Goal: Task Accomplishment & Management: Complete application form

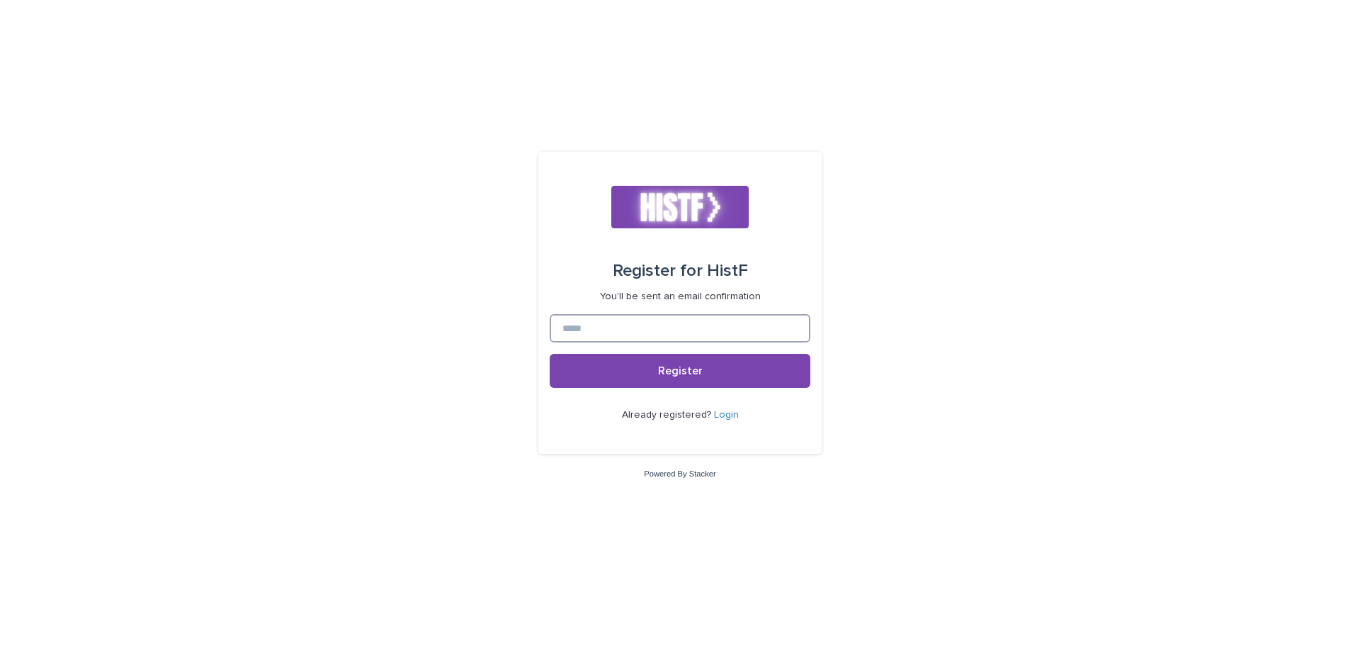
click at [683, 321] on input at bounding box center [680, 328] width 261 height 28
type input "**********"
click at [776, 376] on button "Register" at bounding box center [680, 371] width 261 height 34
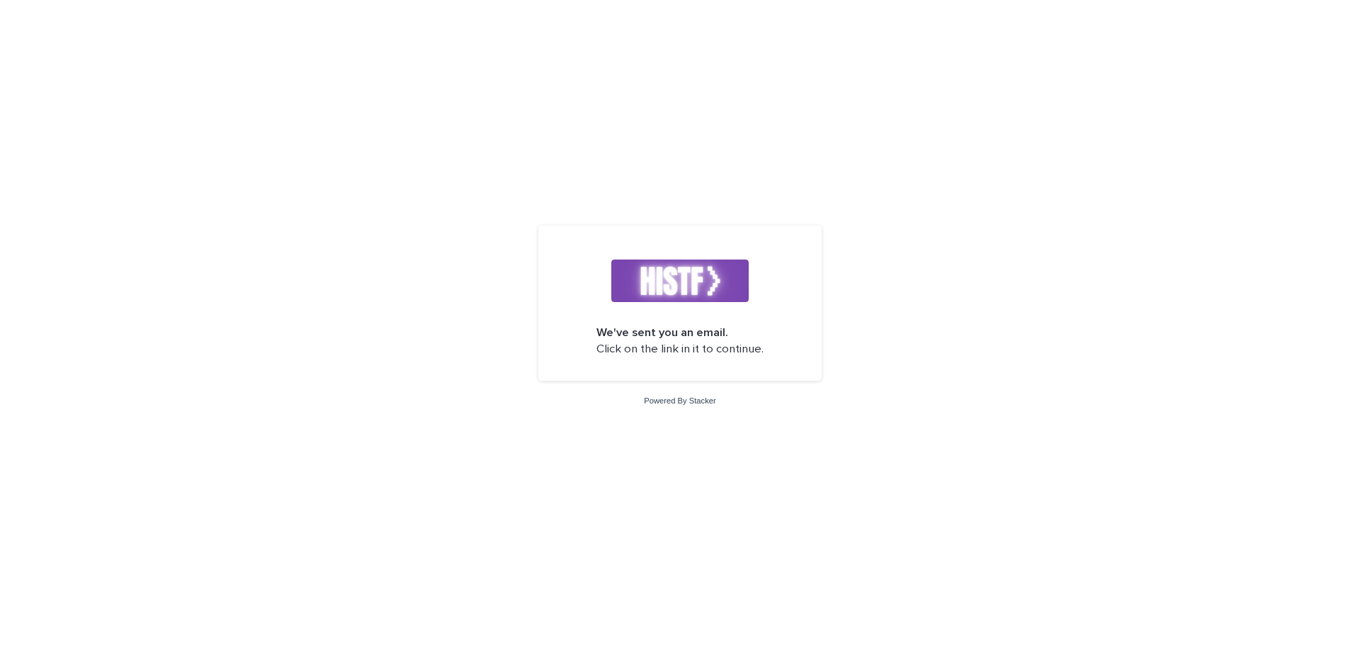
click at [722, 350] on p "We've sent you an email. Click on the link in it to continue." at bounding box center [680, 341] width 167 height 33
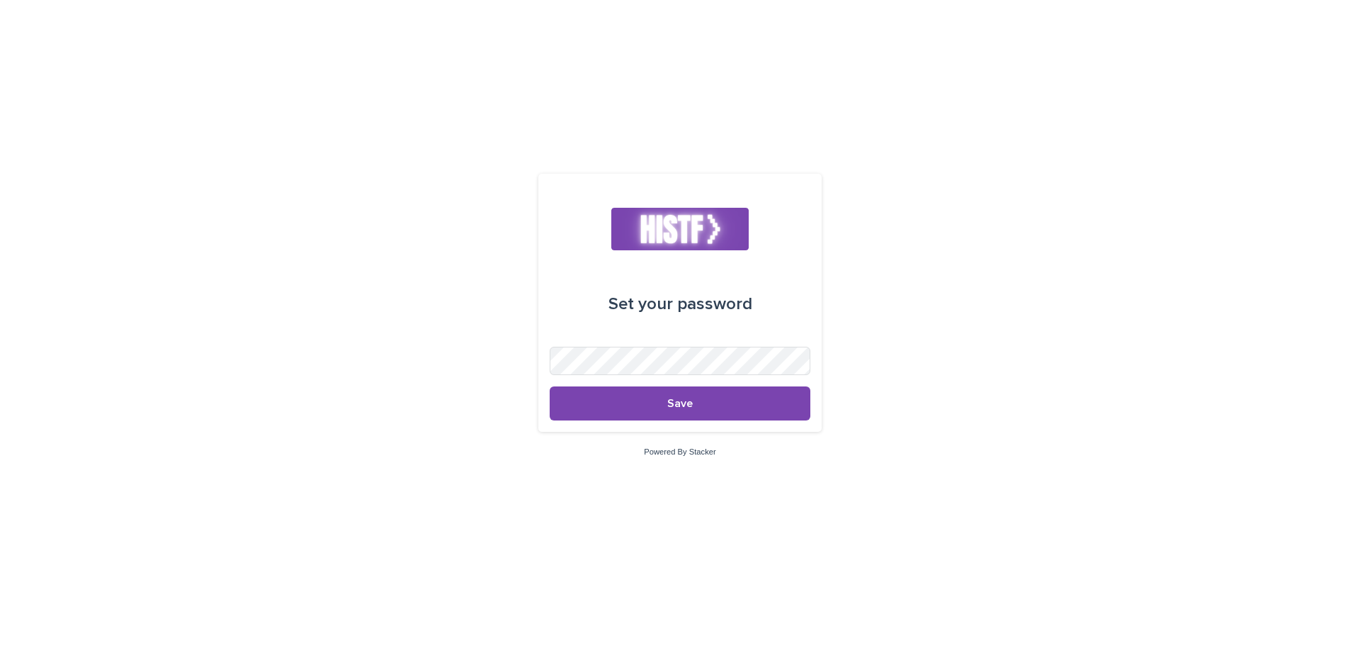
click at [804, 351] on div "Set your password Save" at bounding box center [680, 303] width 283 height 258
click at [735, 407] on button "Save" at bounding box center [680, 403] width 261 height 34
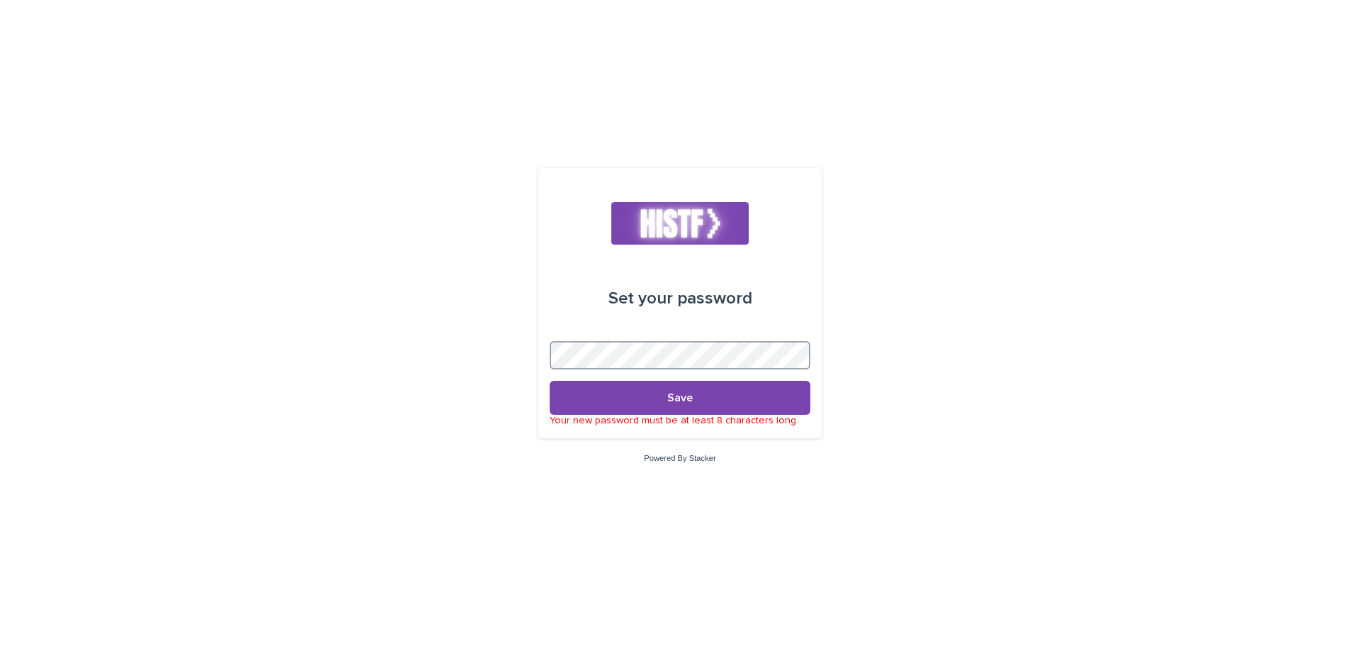
click at [461, 356] on div "Set your password Save Your new password must be at least 8 characters long. Po…" at bounding box center [680, 323] width 1360 height 646
click at [550, 381] on button "Save" at bounding box center [680, 398] width 261 height 34
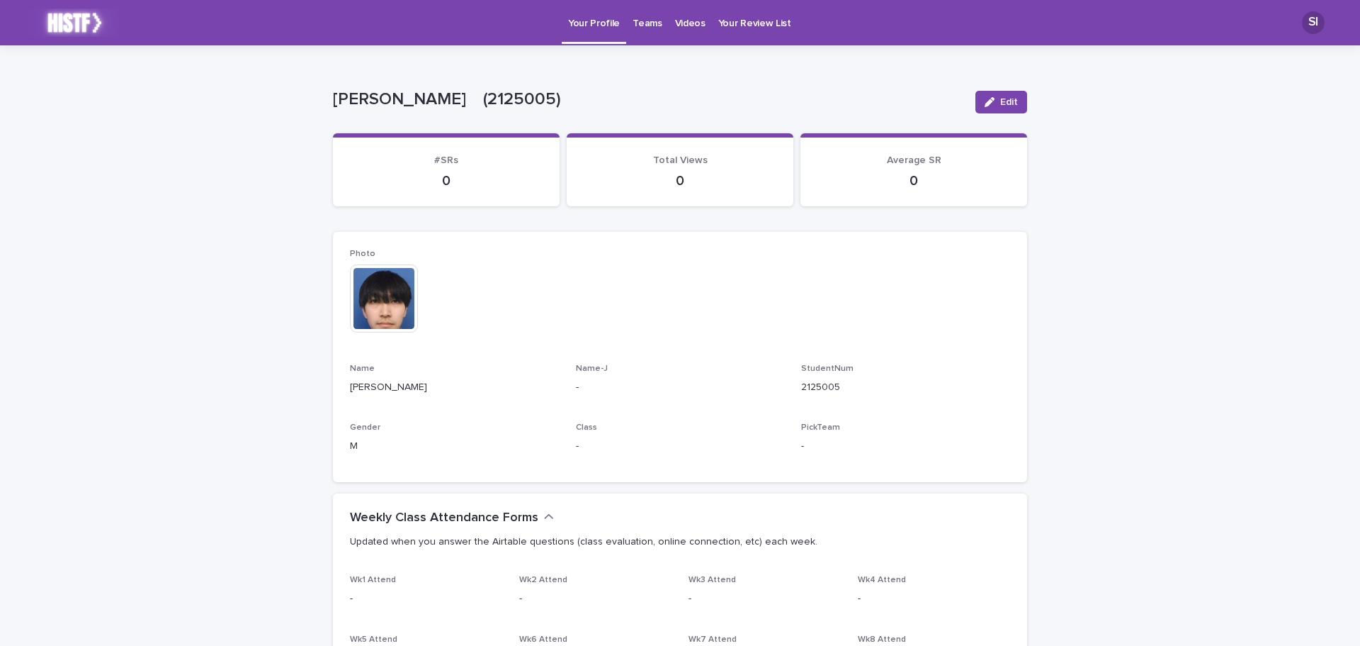
click at [655, 39] on link "Teams" at bounding box center [647, 22] width 42 height 44
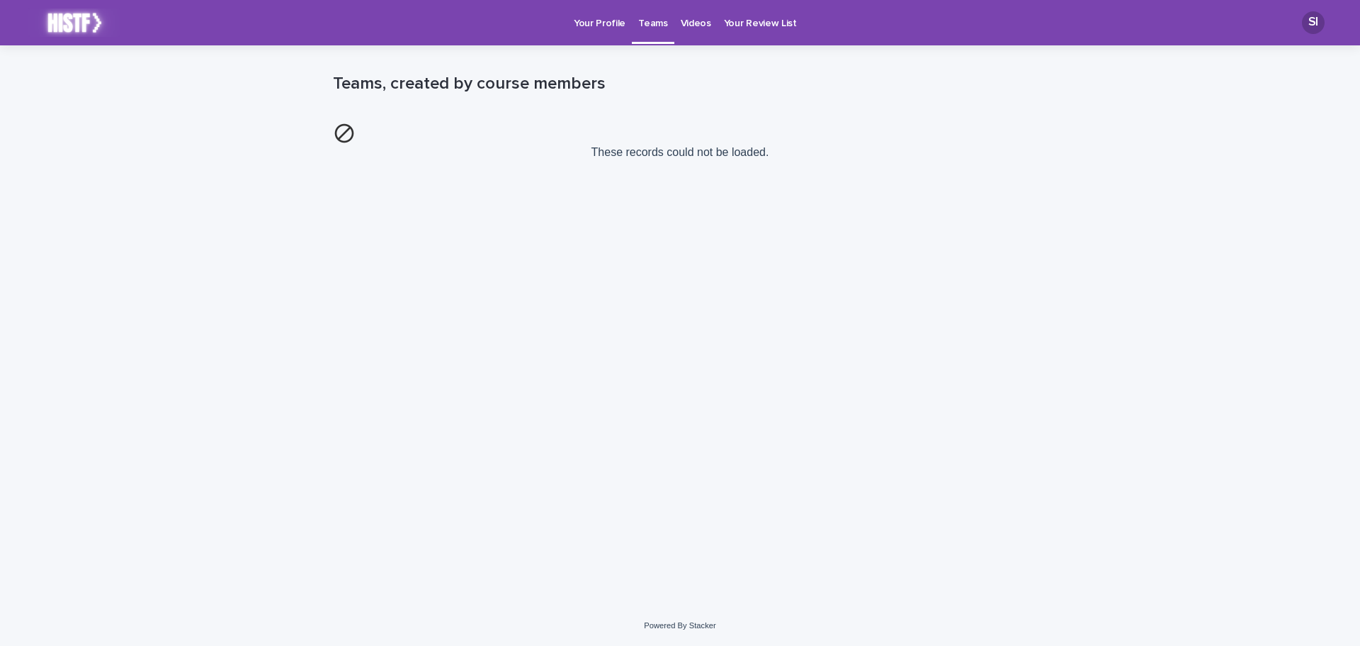
click at [695, 38] on link "Videos" at bounding box center [696, 22] width 43 height 44
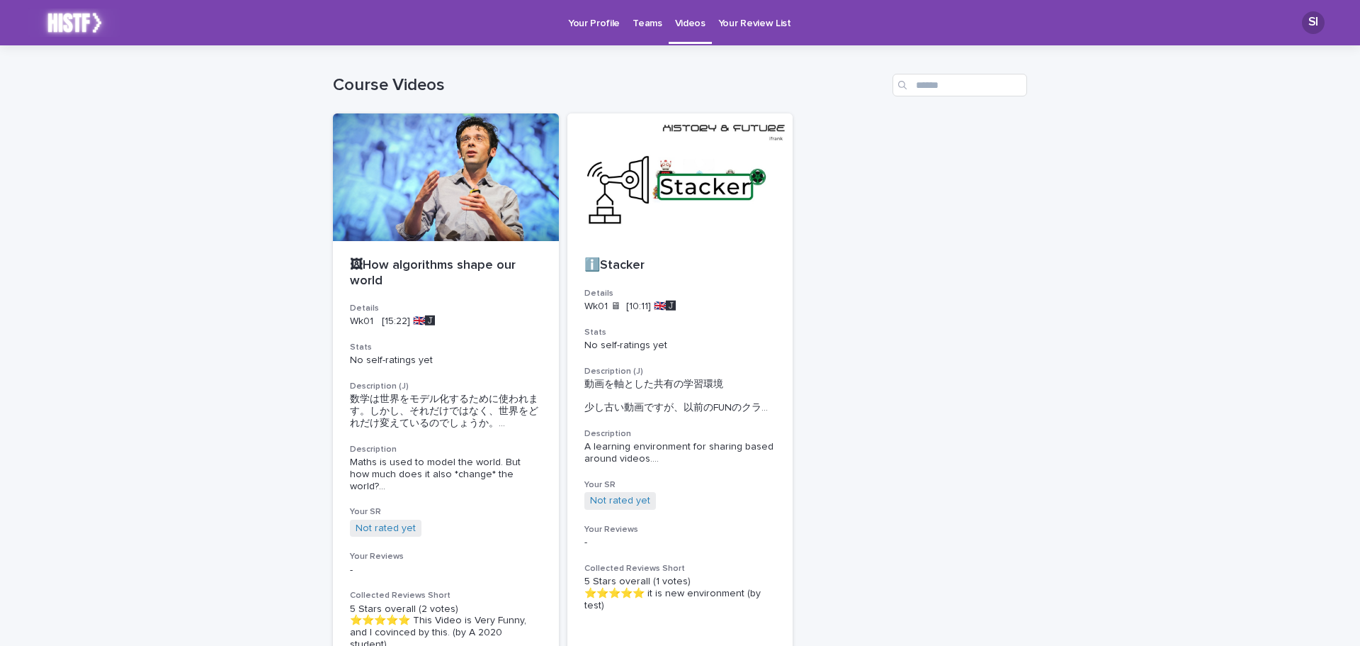
click at [736, 33] on link "Your Review List" at bounding box center [755, 22] width 86 height 44
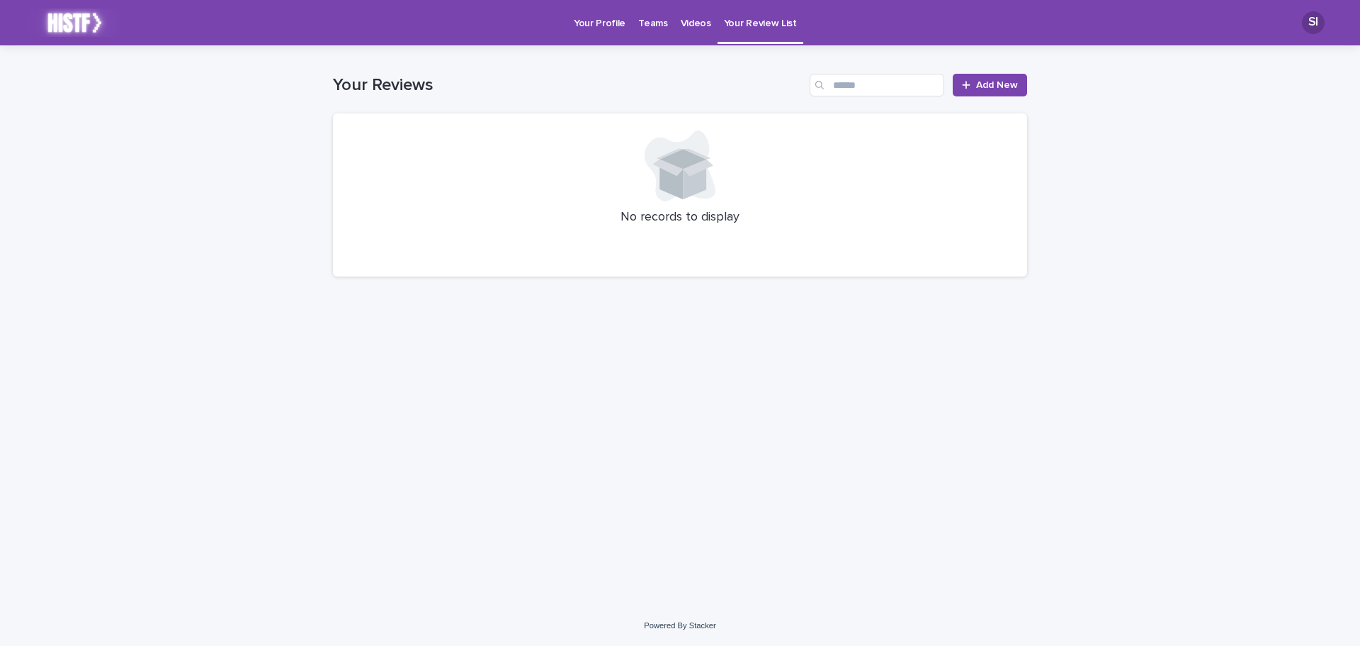
click at [583, 23] on p "Your Profile" at bounding box center [600, 15] width 52 height 30
